Goal: Communication & Community: Answer question/provide support

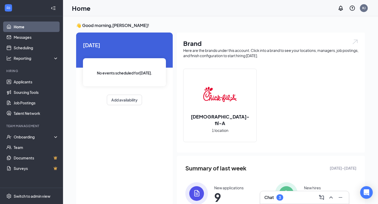
click at [286, 194] on div "Chat 3" at bounding box center [305, 198] width 80 height 8
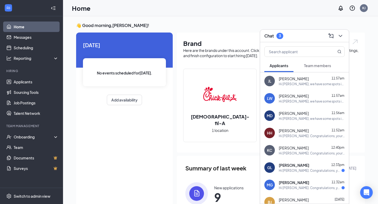
click at [332, 65] on button "Team members" at bounding box center [318, 65] width 38 height 13
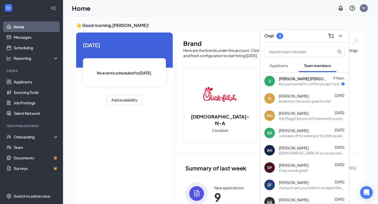
click at [289, 81] on div "[PERSON_NAME] [PERSON_NAME] 9:54am Also just wanted to confirm you got my sizes…" at bounding box center [312, 81] width 66 height 10
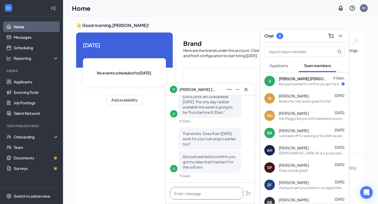
click at [206, 195] on textarea at bounding box center [207, 193] width 74 height 13
click at [204, 191] on textarea at bounding box center [207, 193] width 74 height 13
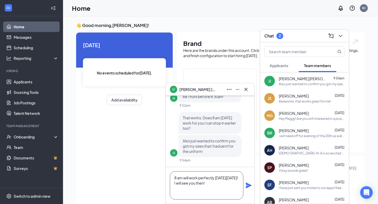
paste textarea "You will need to bring some forms of identification with you. You can choose fr…"
type textarea "8 am will work perfectly [DATE][DATE]! I will see you then! You will need to br…"
click at [248, 189] on div "8 am will work perfectly [DATE][DATE]! I will see you then! You will need to br…" at bounding box center [210, 185] width 89 height 37
click at [248, 186] on icon "Plane" at bounding box center [249, 186] width 6 height 6
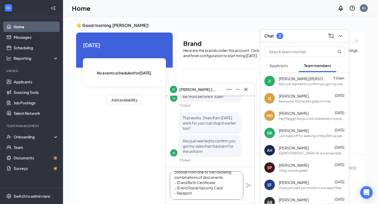
click at [213, 195] on textarea "8 am will work perfectly [DATE][DATE]! I will see you then! You will need to br…" at bounding box center [207, 186] width 74 height 28
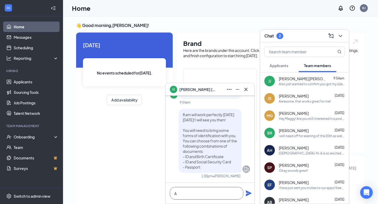
scroll to position [0, 0]
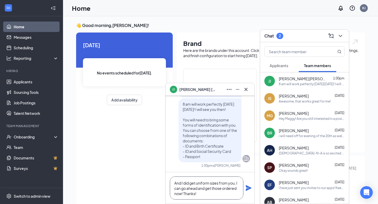
type textarea "And I did get uniform sizes from you, I can go ahead and get those ordered now!…"
click at [251, 189] on icon "Plane" at bounding box center [249, 188] width 6 height 6
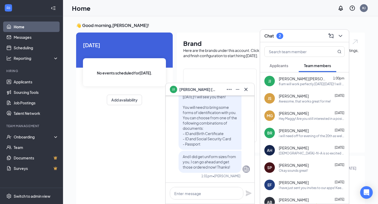
click at [287, 64] on span "Applicants" at bounding box center [279, 65] width 19 height 5
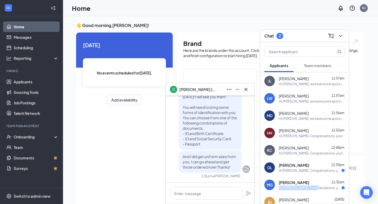
click at [311, 186] on div "Hi [PERSON_NAME]. Congratulations, your meeting with [DEMOGRAPHIC_DATA]-fil-A f…" at bounding box center [310, 188] width 63 height 4
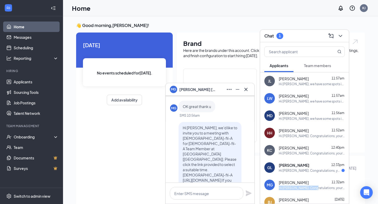
scroll to position [-224, 0]
click at [308, 169] on div "Hi [PERSON_NAME]. Congratulations, your meeting with [DEMOGRAPHIC_DATA]-fil-A f…" at bounding box center [310, 171] width 63 height 4
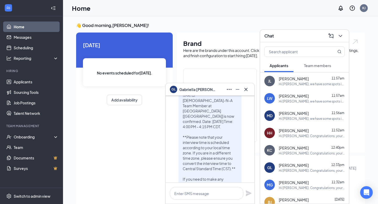
scroll to position [-49, 0]
click at [238, 88] on icon "Minimize" at bounding box center [238, 89] width 6 height 6
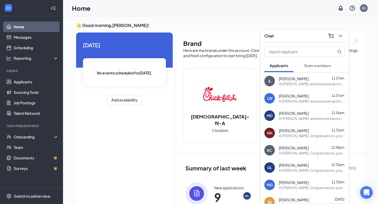
scroll to position [0, 0]
click at [326, 65] on span "Team members" at bounding box center [317, 65] width 27 height 5
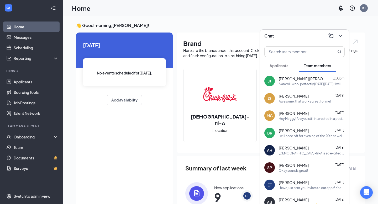
click at [294, 84] on div "8 am will work perfectly [DATE][DATE]! I will see you then! You will need to br…" at bounding box center [312, 84] width 66 height 4
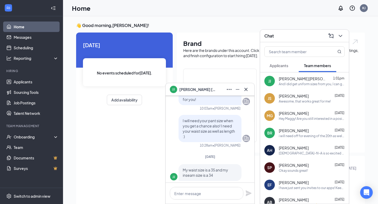
scroll to position [-368, 0]
